Goal: Communication & Community: Answer question/provide support

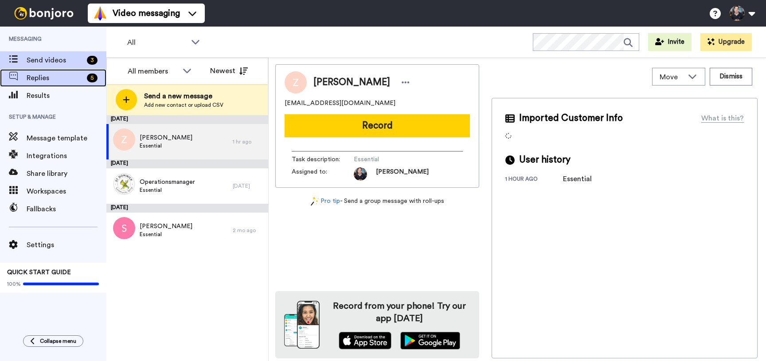
click at [70, 80] on span "Replies" at bounding box center [55, 78] width 57 height 11
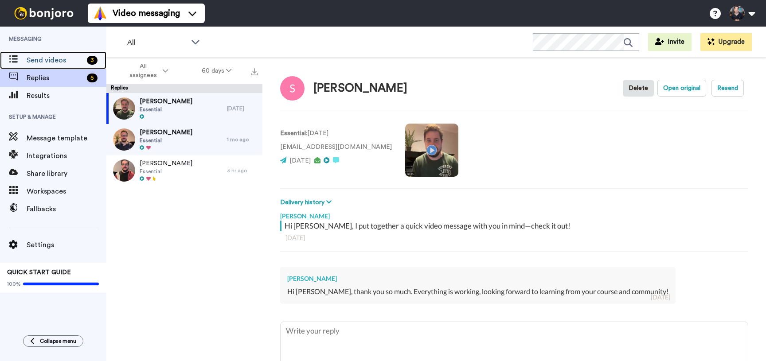
click at [54, 62] on span "Send videos" at bounding box center [55, 60] width 57 height 11
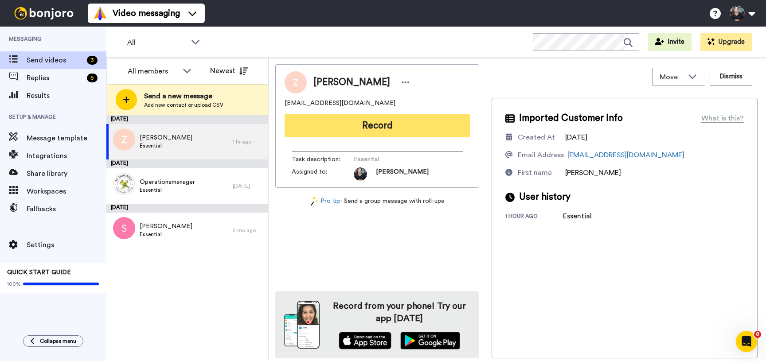
click at [391, 127] on button "Record" at bounding box center [377, 125] width 185 height 23
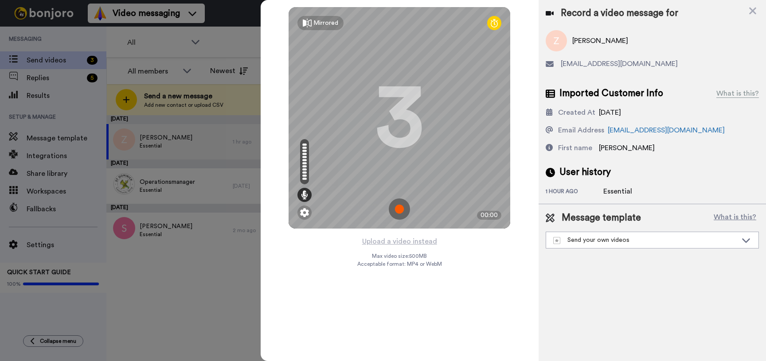
click at [398, 207] on img at bounding box center [399, 209] width 21 height 21
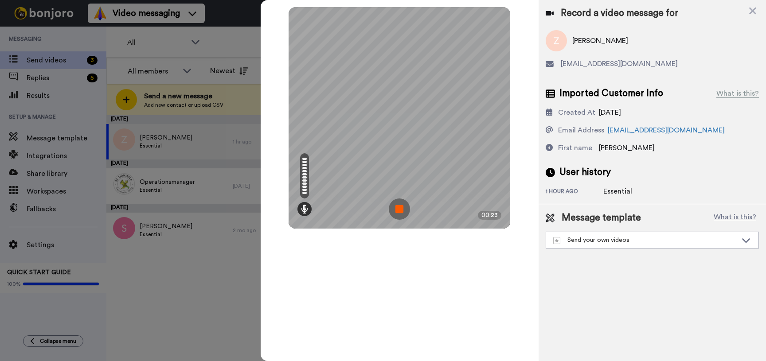
click at [398, 207] on img at bounding box center [399, 209] width 21 height 21
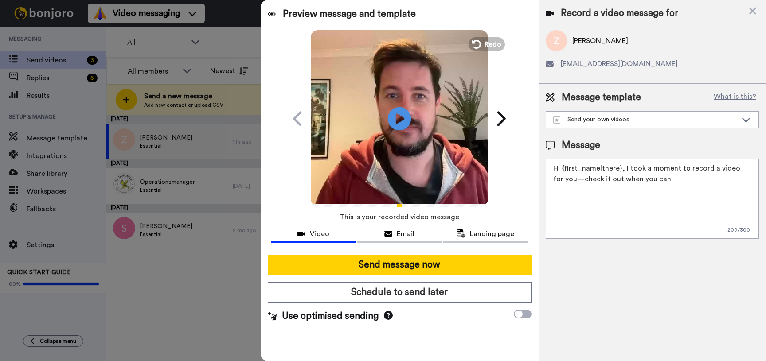
click at [402, 124] on icon at bounding box center [399, 118] width 23 height 23
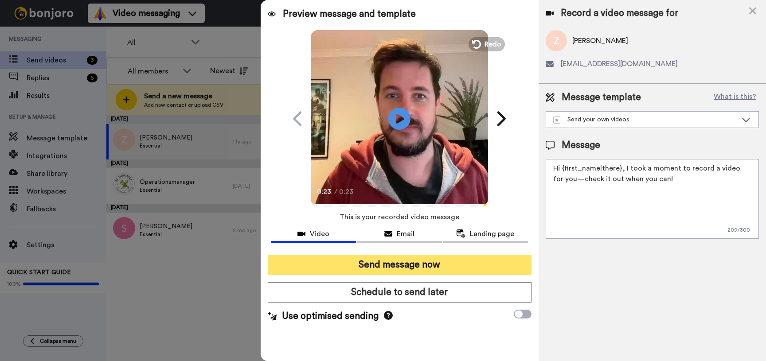
click at [387, 259] on button "Send message now" at bounding box center [400, 265] width 264 height 20
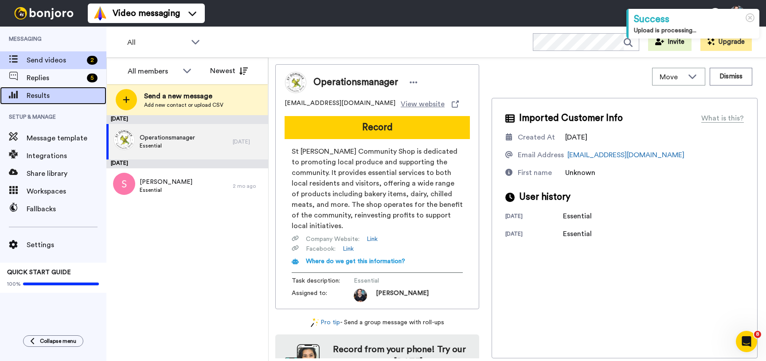
click at [55, 93] on span "Results" at bounding box center [67, 95] width 80 height 11
